Goal: Task Accomplishment & Management: Manage account settings

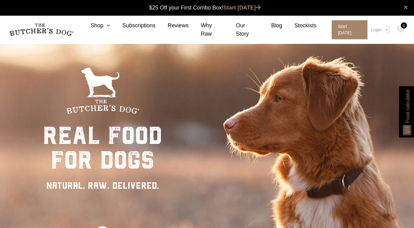
click at [374, 28] on div "Close dialog $25 OFF YOUR FIRST ORDER + FREE SHIPPING ($150 Minimum Spend) Emai…" at bounding box center [207, 114] width 414 height 228
click at [380, 31] on link "Login" at bounding box center [380, 29] width 20 height 19
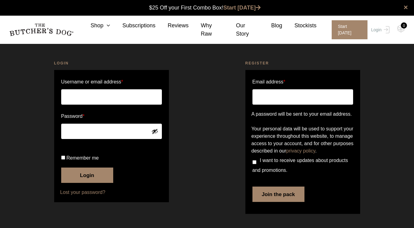
click at [126, 100] on input "Username or email address *" at bounding box center [111, 96] width 101 height 15
type input "dmscoppa@hotmail.com"
click at [83, 160] on span "Remember me" at bounding box center [82, 157] width 32 height 5
click at [65, 159] on input "Remember me" at bounding box center [63, 157] width 4 height 4
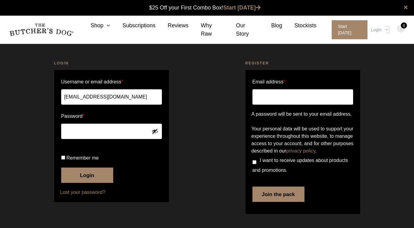
checkbox input "true"
click at [82, 183] on button "Login" at bounding box center [87, 174] width 52 height 15
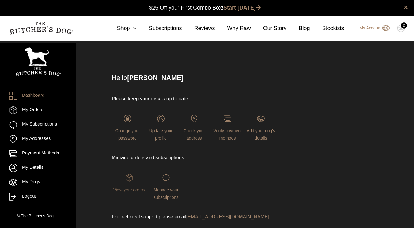
click at [127, 192] on span "View your orders" at bounding box center [129, 189] width 32 height 5
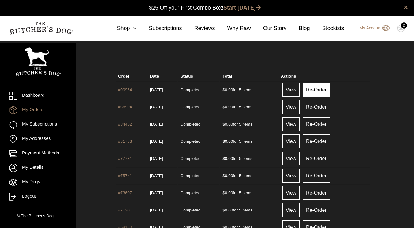
click at [312, 95] on link "Re-Order" at bounding box center [316, 90] width 27 height 14
